Goal: Complete application form

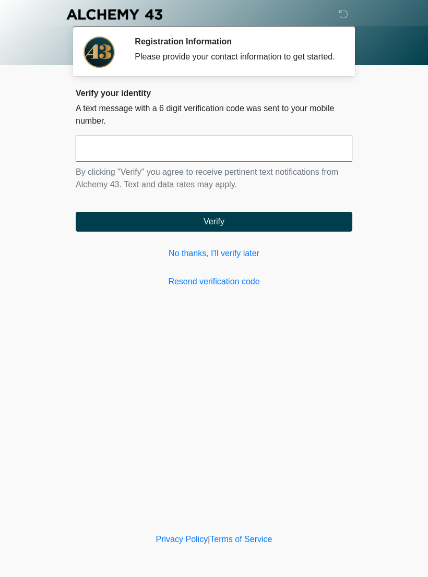
click at [236, 288] on link "Resend verification code" at bounding box center [214, 281] width 277 height 13
click at [243, 260] on link "No thanks, I'll verify later" at bounding box center [214, 253] width 277 height 13
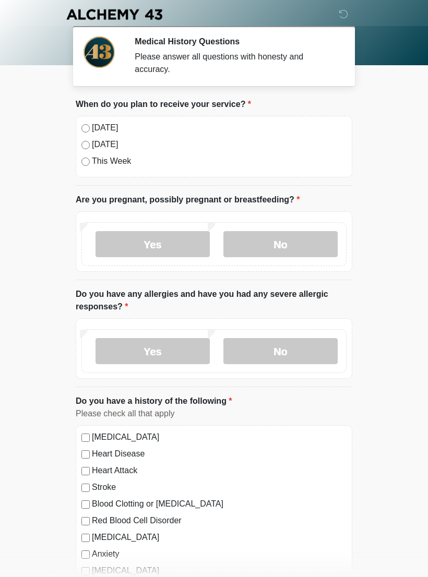
click at [100, 126] on label "[DATE]" at bounding box center [219, 128] width 255 height 13
click at [300, 234] on label "No" at bounding box center [280, 244] width 114 height 26
click at [303, 344] on label "No" at bounding box center [280, 351] width 114 height 26
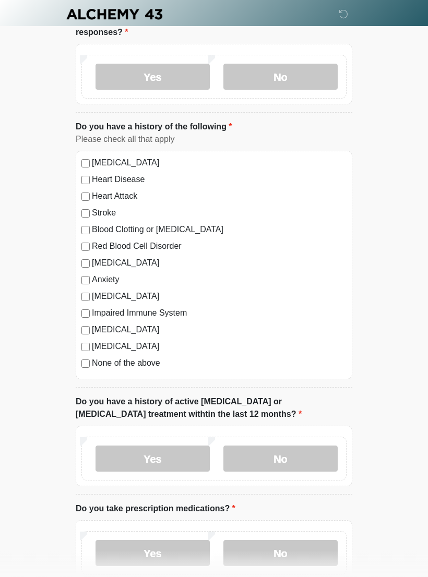
scroll to position [275, 0]
click at [160, 361] on label "None of the above" at bounding box center [219, 362] width 255 height 13
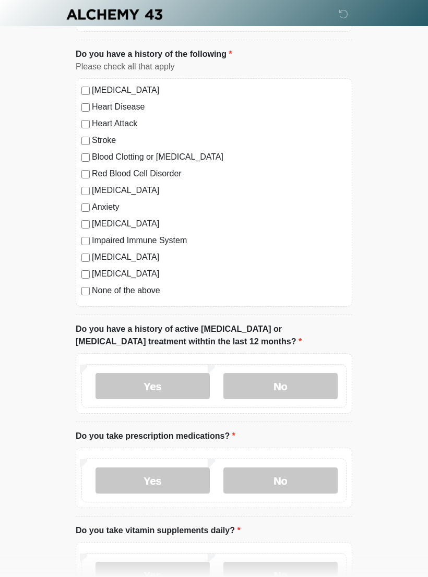
scroll to position [351, 0]
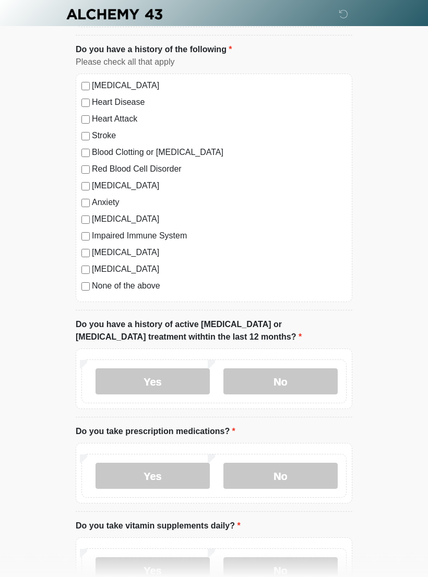
click at [323, 371] on label "No" at bounding box center [280, 382] width 114 height 26
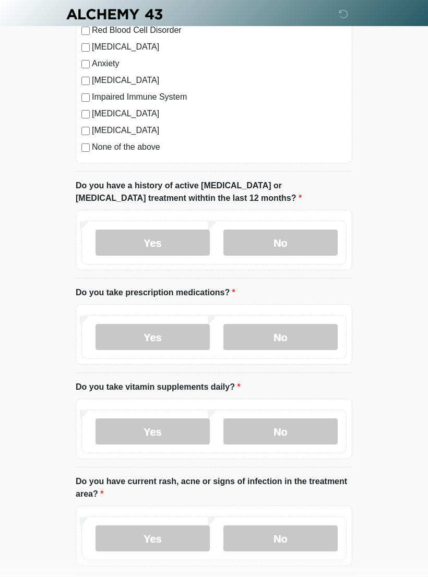
click at [181, 326] on label "Yes" at bounding box center [152, 338] width 114 height 26
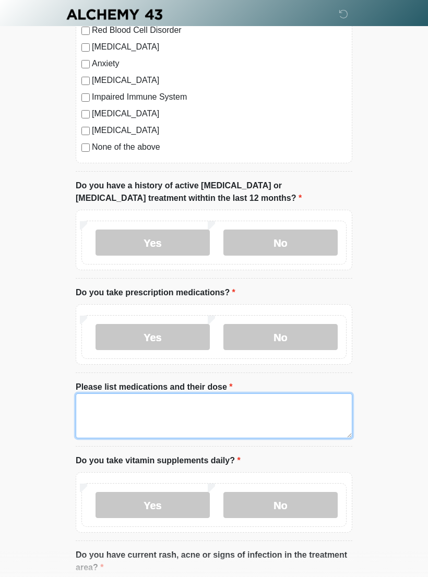
click at [272, 414] on textarea "Please list medications and their dose" at bounding box center [214, 415] width 277 height 45
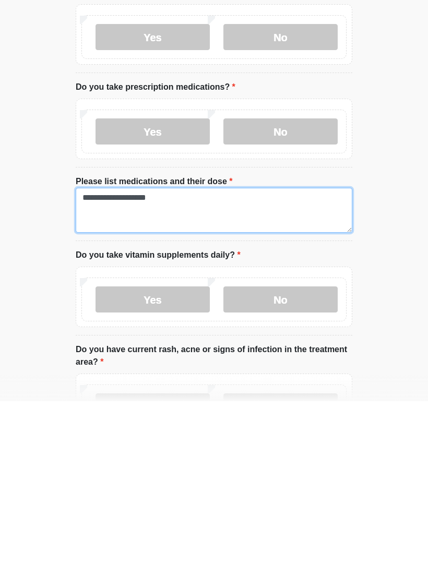
click at [149, 364] on textarea "**********" at bounding box center [214, 386] width 277 height 45
click at [150, 364] on textarea "**********" at bounding box center [214, 386] width 277 height 45
click at [290, 364] on textarea "**********" at bounding box center [214, 386] width 277 height 45
type textarea "**********"
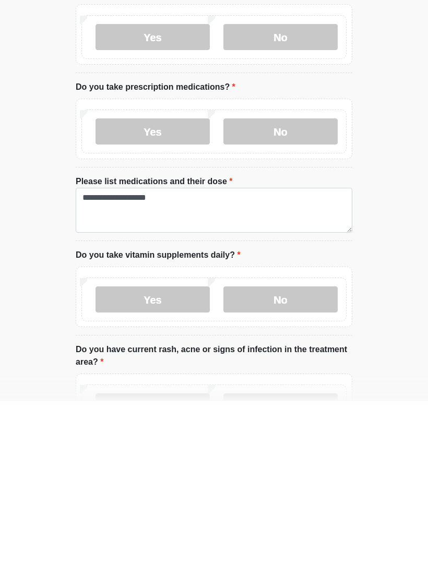
click at [303, 462] on label "No" at bounding box center [280, 475] width 114 height 26
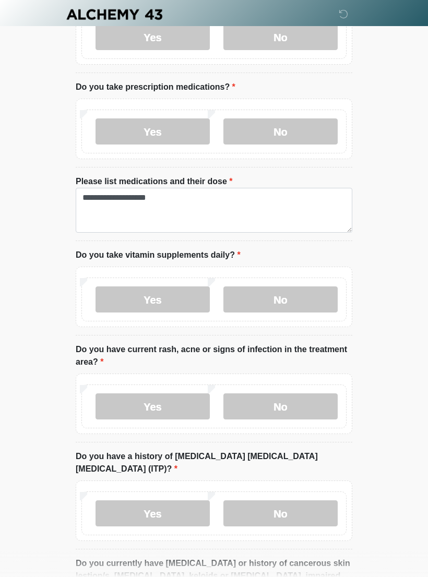
click at [277, 402] on label "No" at bounding box center [280, 406] width 114 height 26
click at [284, 500] on label "No" at bounding box center [280, 513] width 114 height 26
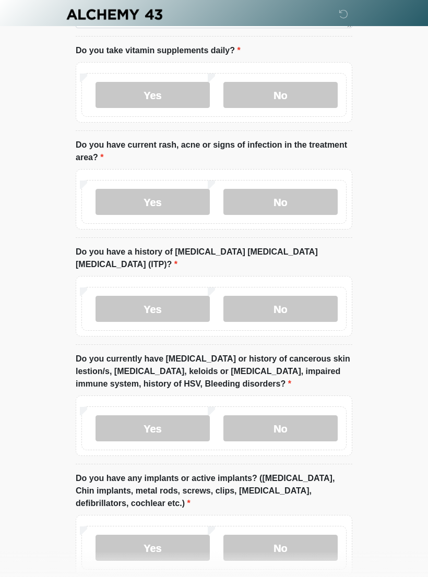
scroll to position [902, 0]
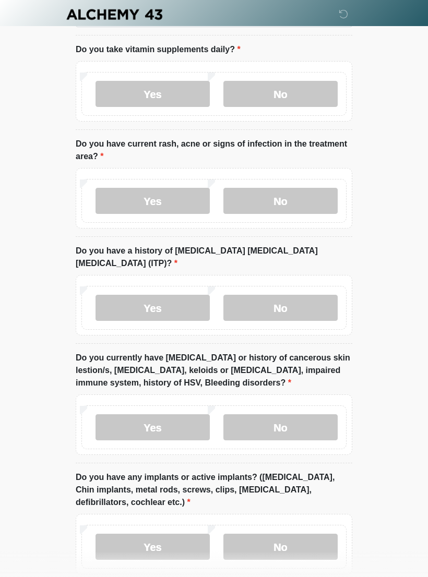
click at [314, 414] on label "No" at bounding box center [280, 427] width 114 height 26
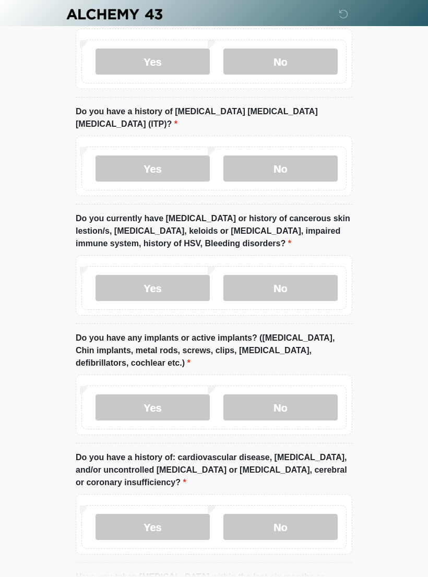
scroll to position [1041, 0]
click at [303, 398] on label "No" at bounding box center [280, 407] width 114 height 26
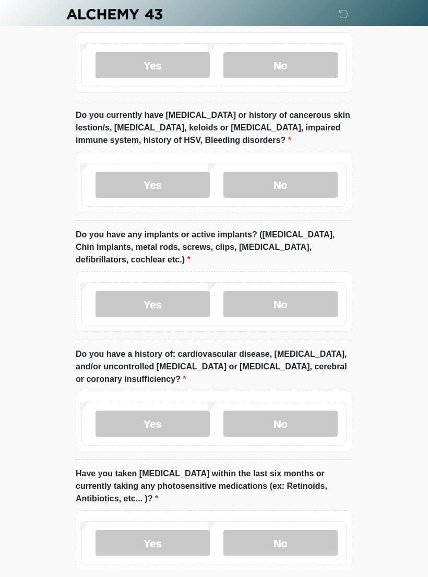
scroll to position [1144, 0]
click at [308, 411] on label "No" at bounding box center [280, 424] width 114 height 26
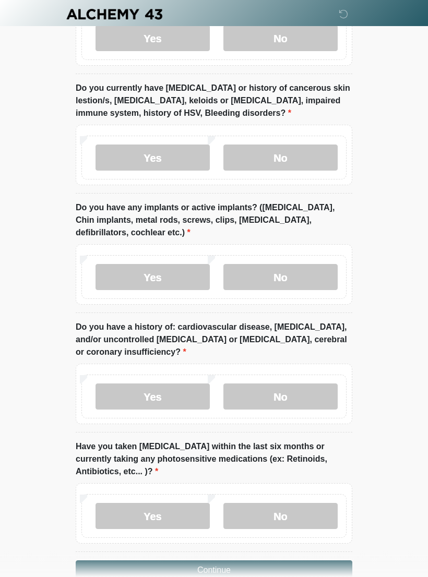
scroll to position [1198, 0]
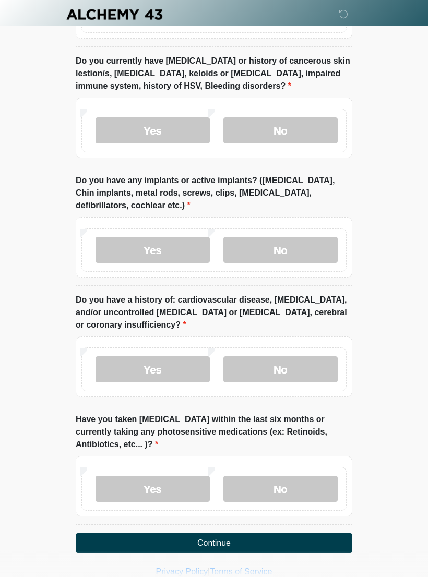
click at [301, 476] on label "No" at bounding box center [280, 489] width 114 height 26
click at [316, 533] on button "Continue" at bounding box center [214, 543] width 277 height 20
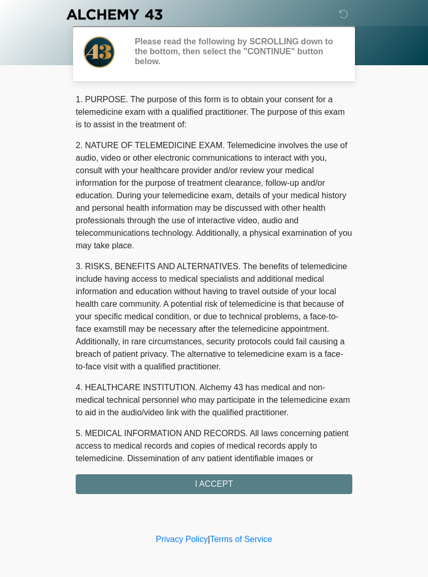
scroll to position [0, 0]
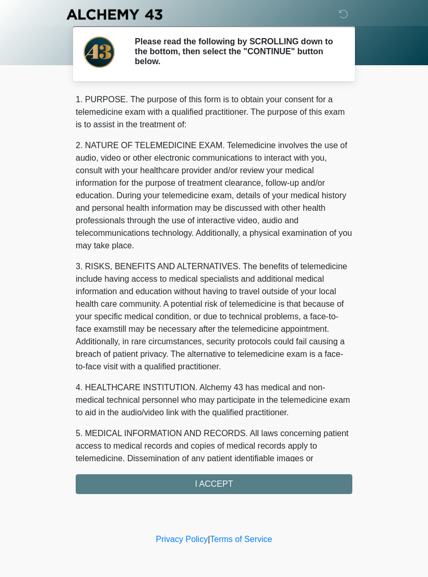
click at [297, 479] on div "1. PURPOSE. The purpose of this form is to obtain your consent for a telemedici…" at bounding box center [214, 293] width 277 height 401
click at [263, 478] on div "1. PURPOSE. The purpose of this form is to obtain your consent for a telemedici…" at bounding box center [214, 293] width 277 height 401
click at [247, 483] on div "1. PURPOSE. The purpose of this form is to obtain your consent for a telemedici…" at bounding box center [214, 293] width 277 height 401
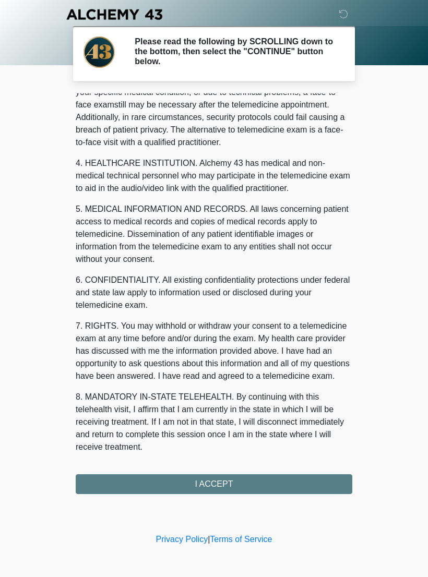
scroll to position [237, 0]
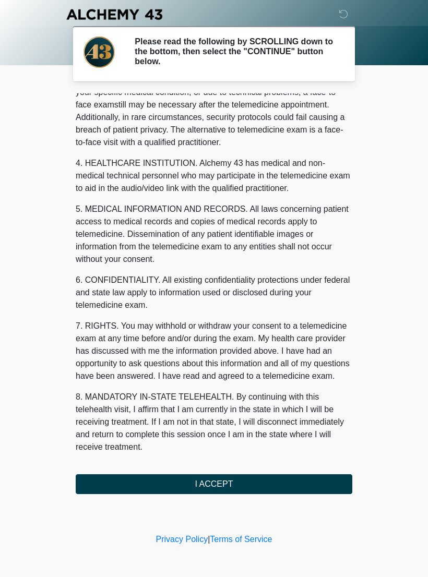
click at [237, 478] on button "I ACCEPT" at bounding box center [214, 484] width 277 height 20
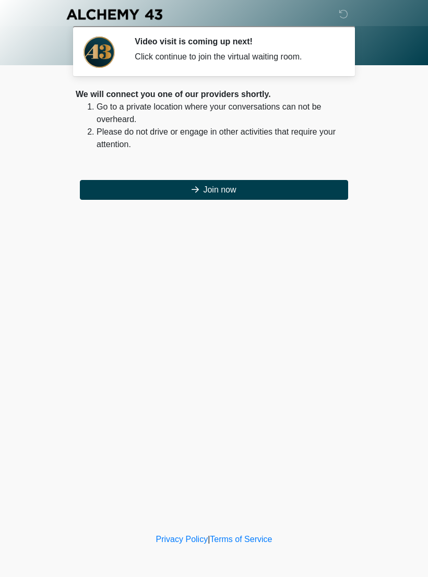
click at [312, 185] on button "Join now" at bounding box center [214, 190] width 268 height 20
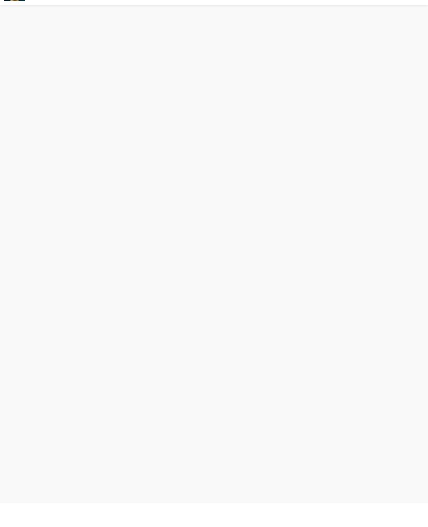
scroll to position [3, 0]
